Goal: Check status: Check status

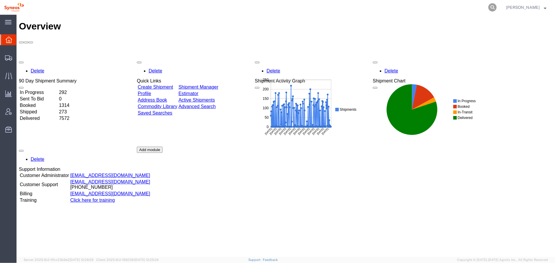
click at [496, 6] on icon at bounding box center [492, 7] width 8 height 8
paste input "391162636983"
type input "391162636983"
click at [497, 2] on form "391162636983" at bounding box center [403, 7] width 189 height 15
click at [496, 7] on icon at bounding box center [492, 7] width 8 height 8
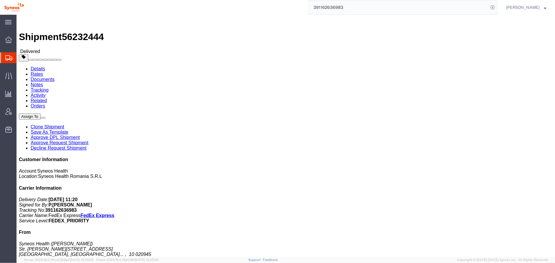
drag, startPoint x: 488, startPoint y: 138, endPoint x: 460, endPoint y: 139, distance: 27.4
click address "[PERSON_NAME] [PERSON_NAME] ([PERSON_NAME]) [STREET_ADDRESS] [GEOGRAPHIC_DATA] …"
drag, startPoint x: 460, startPoint y: 139, endPoint x: 468, endPoint y: 138, distance: 7.4
copy address "[PERSON_NAME]"
